Goal: Check status: Check status

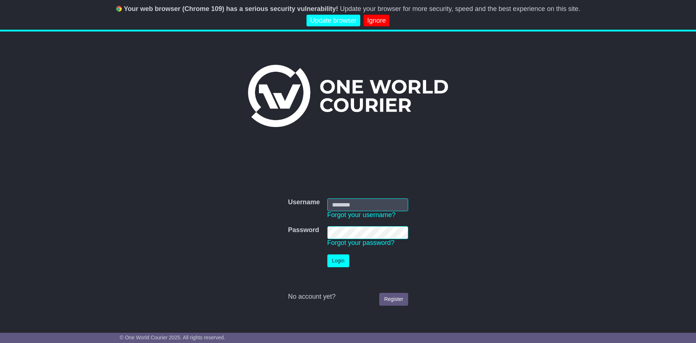
type input "**********"
click at [338, 260] on button "Login" at bounding box center [338, 260] width 22 height 13
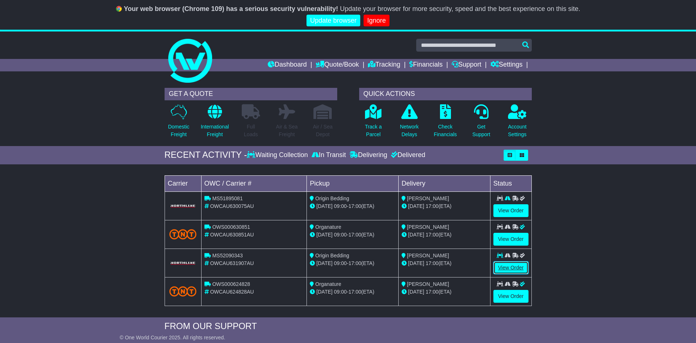
click at [506, 269] on link "View Order" at bounding box center [511, 267] width 35 height 13
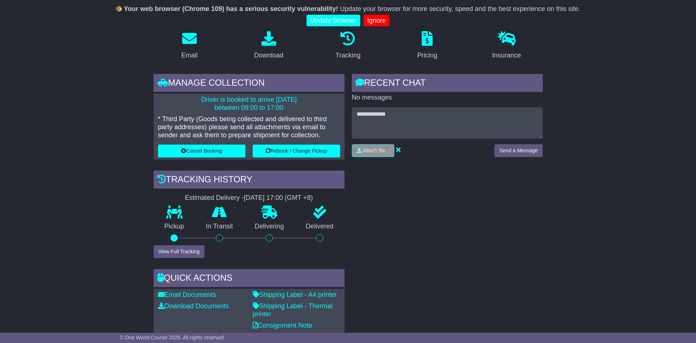
scroll to position [146, 0]
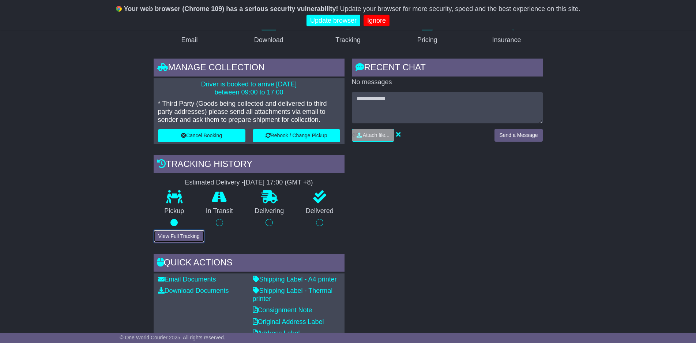
click at [169, 237] on button "View Full Tracking" at bounding box center [179, 236] width 51 height 13
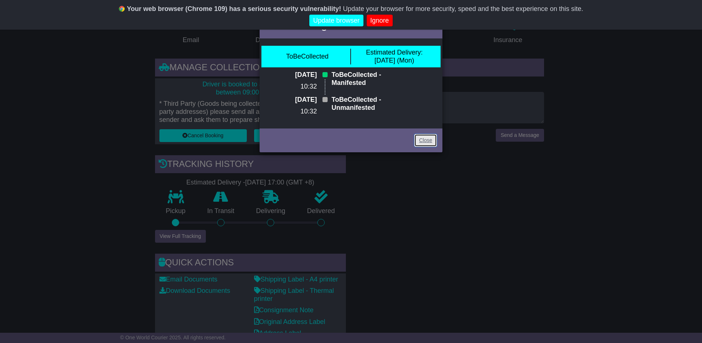
click at [431, 147] on link "Close" at bounding box center [426, 140] width 23 height 13
